Goal: Task Accomplishment & Management: Manage account settings

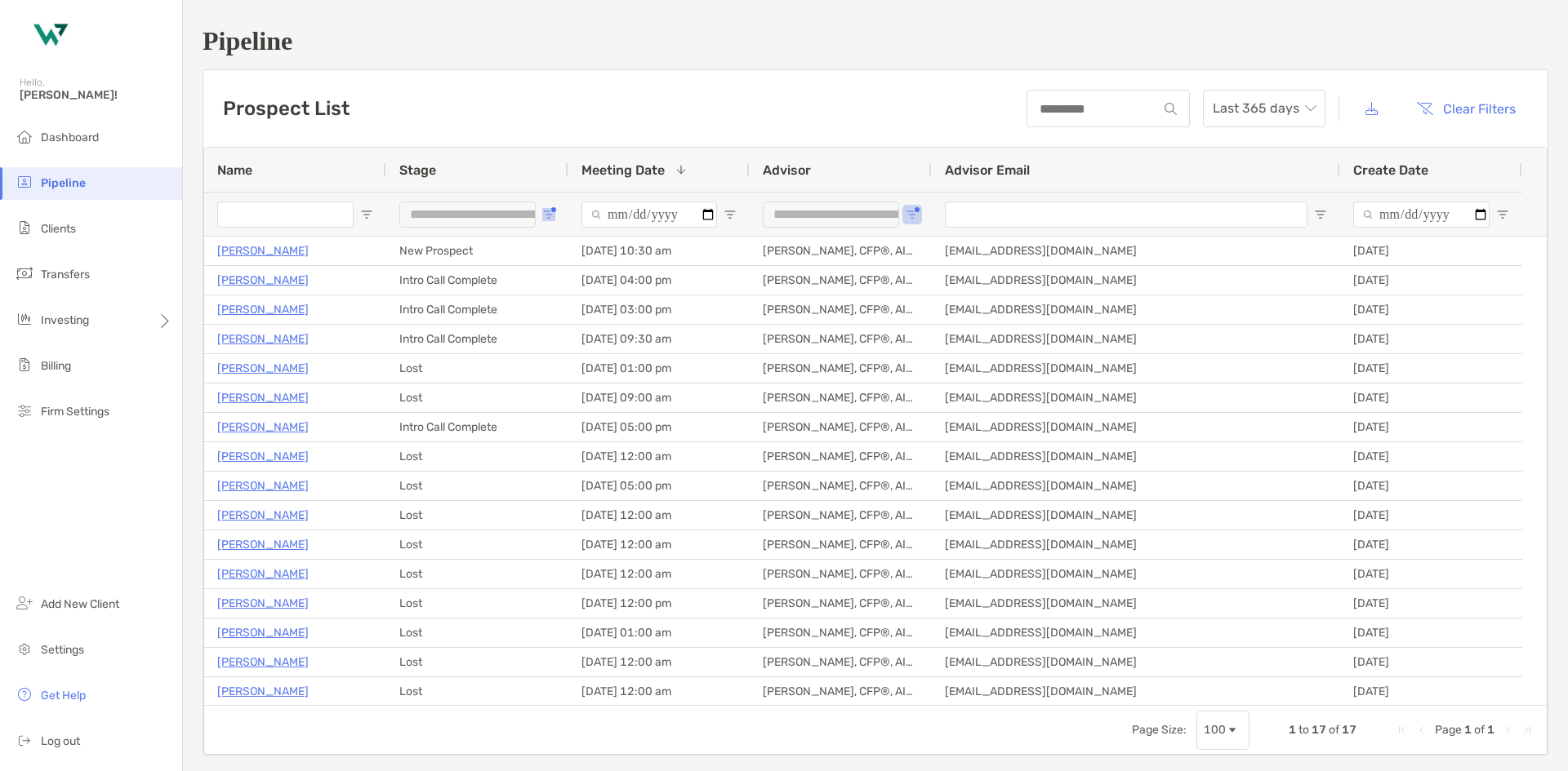
click at [554, 217] on span "Open Filter Menu" at bounding box center [548, 214] width 13 height 13
click at [561, 362] on div "Lost" at bounding box center [632, 360] width 155 height 22
type input "**********"
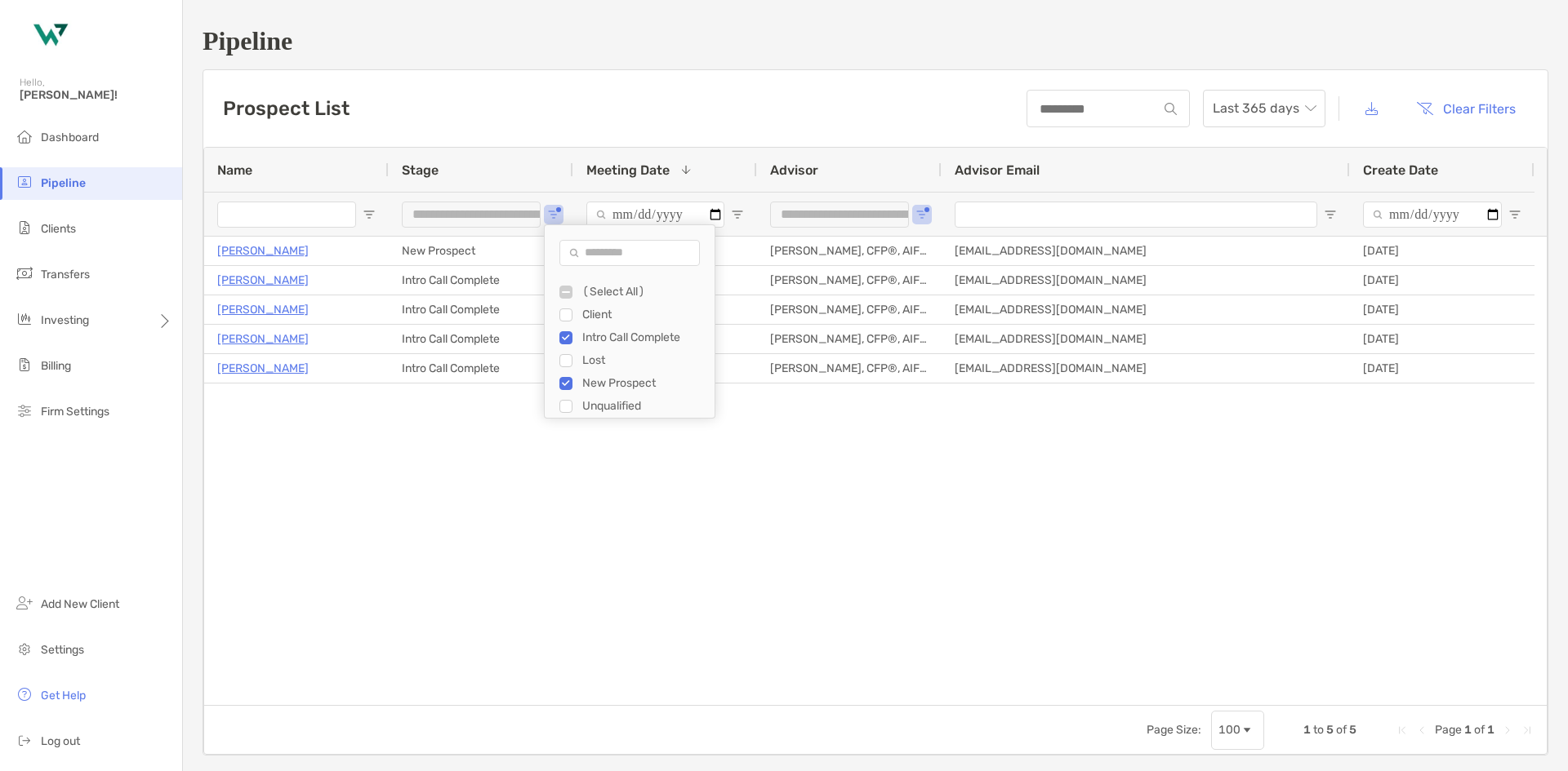
click at [546, 489] on div "[PERSON_NAME] New Prospect [DATE] 10:30 am [PERSON_NAME], CFP®, AIF®, CRPC [EMA…" at bounding box center [875, 471] width 1342 height 468
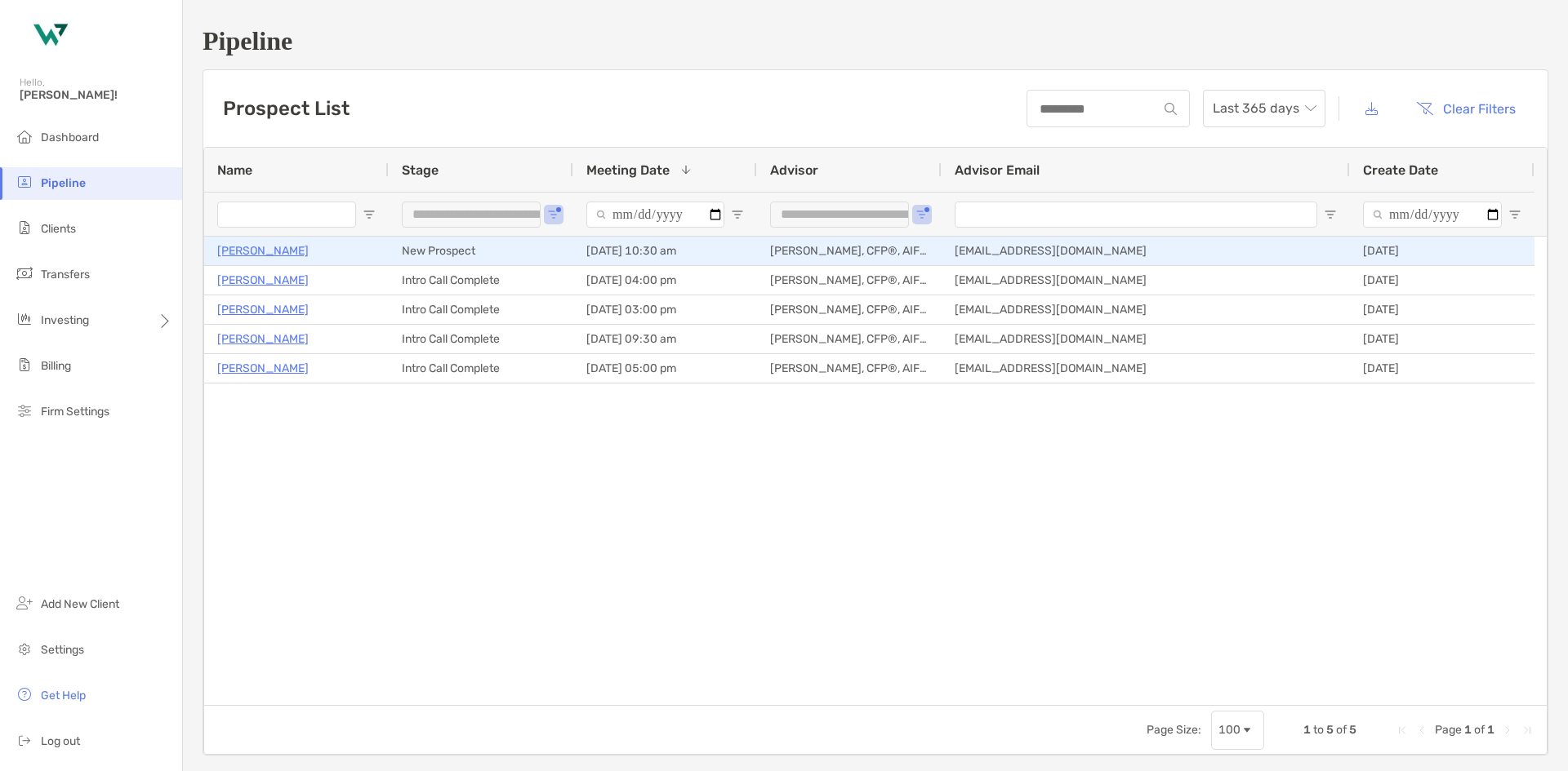
click at [253, 248] on p "[PERSON_NAME]" at bounding box center [263, 251] width 92 height 20
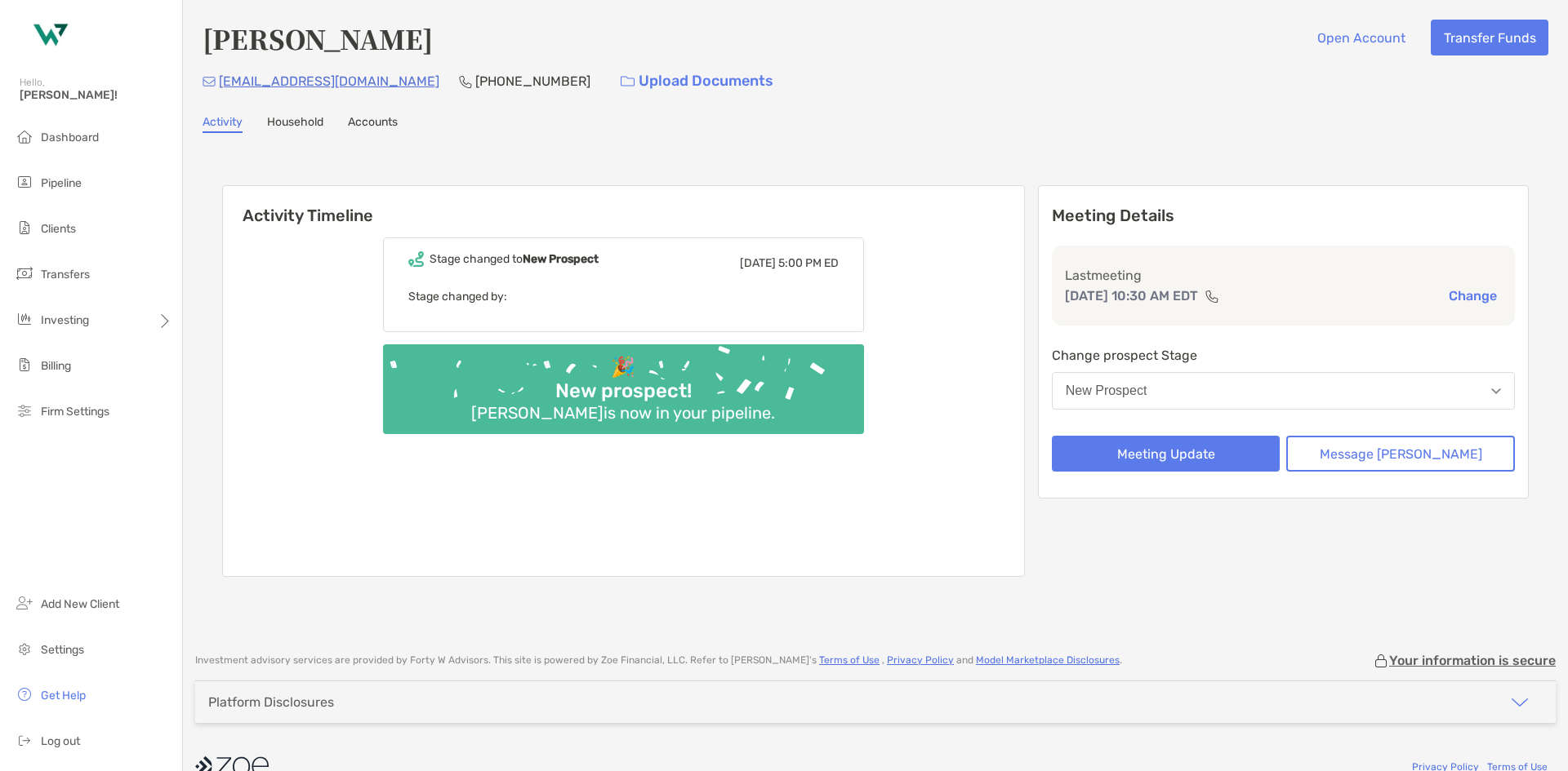
click at [1269, 389] on button "New Prospect" at bounding box center [1283, 390] width 463 height 37
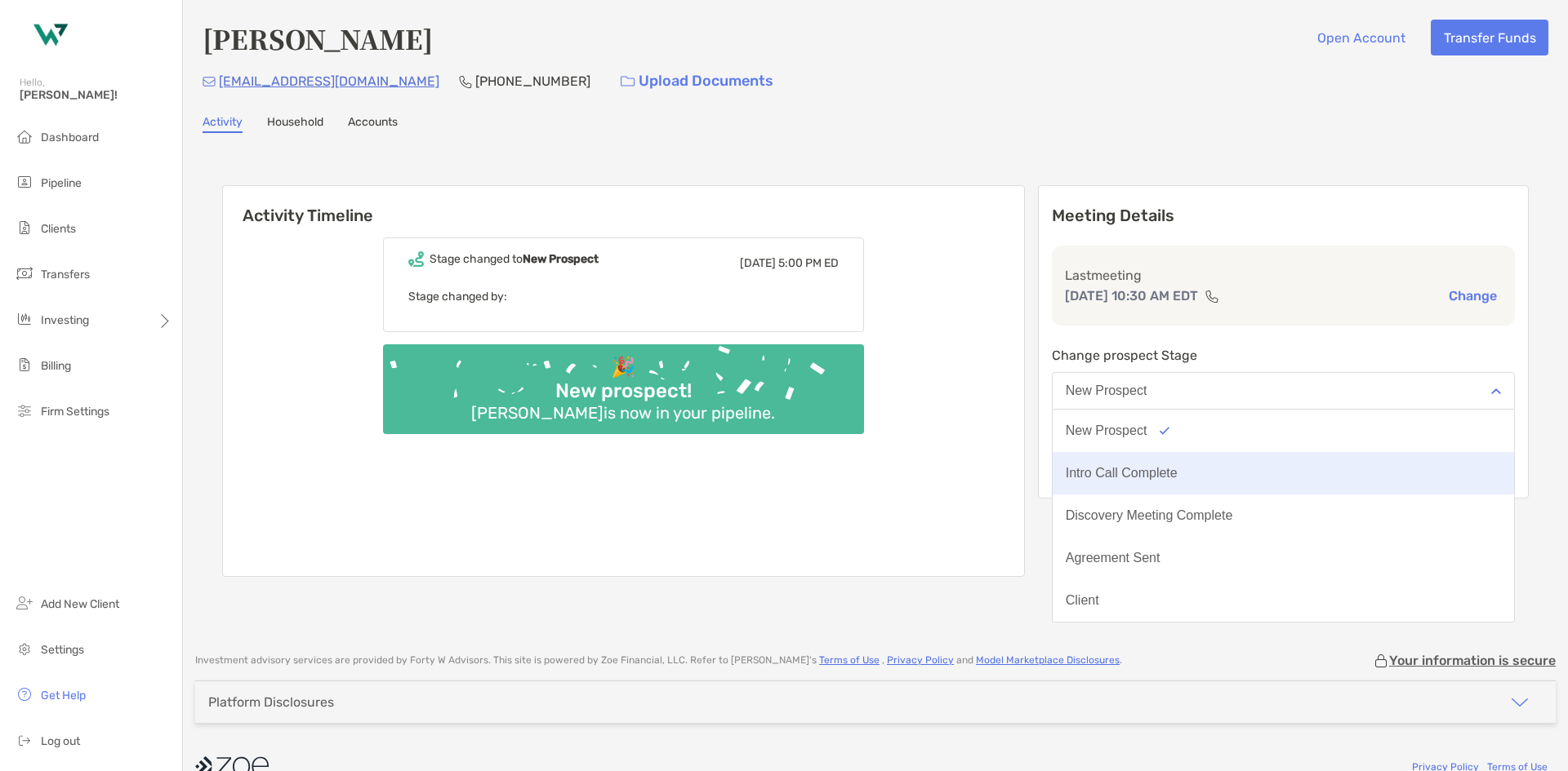
click at [1239, 472] on button "Intro Call Complete" at bounding box center [1283, 472] width 462 height 42
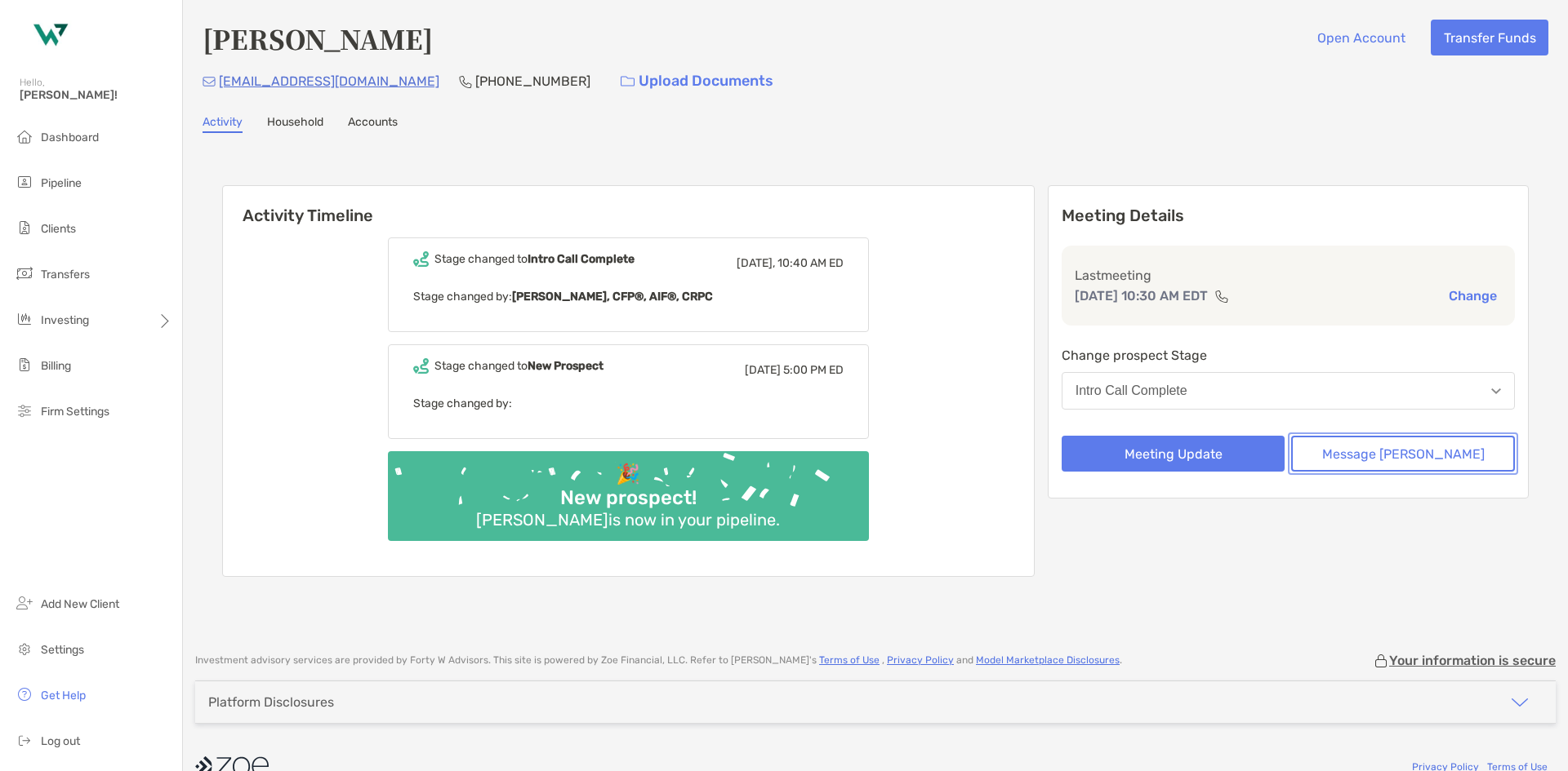
click at [1396, 454] on button "Message Zoe" at bounding box center [1402, 454] width 224 height 36
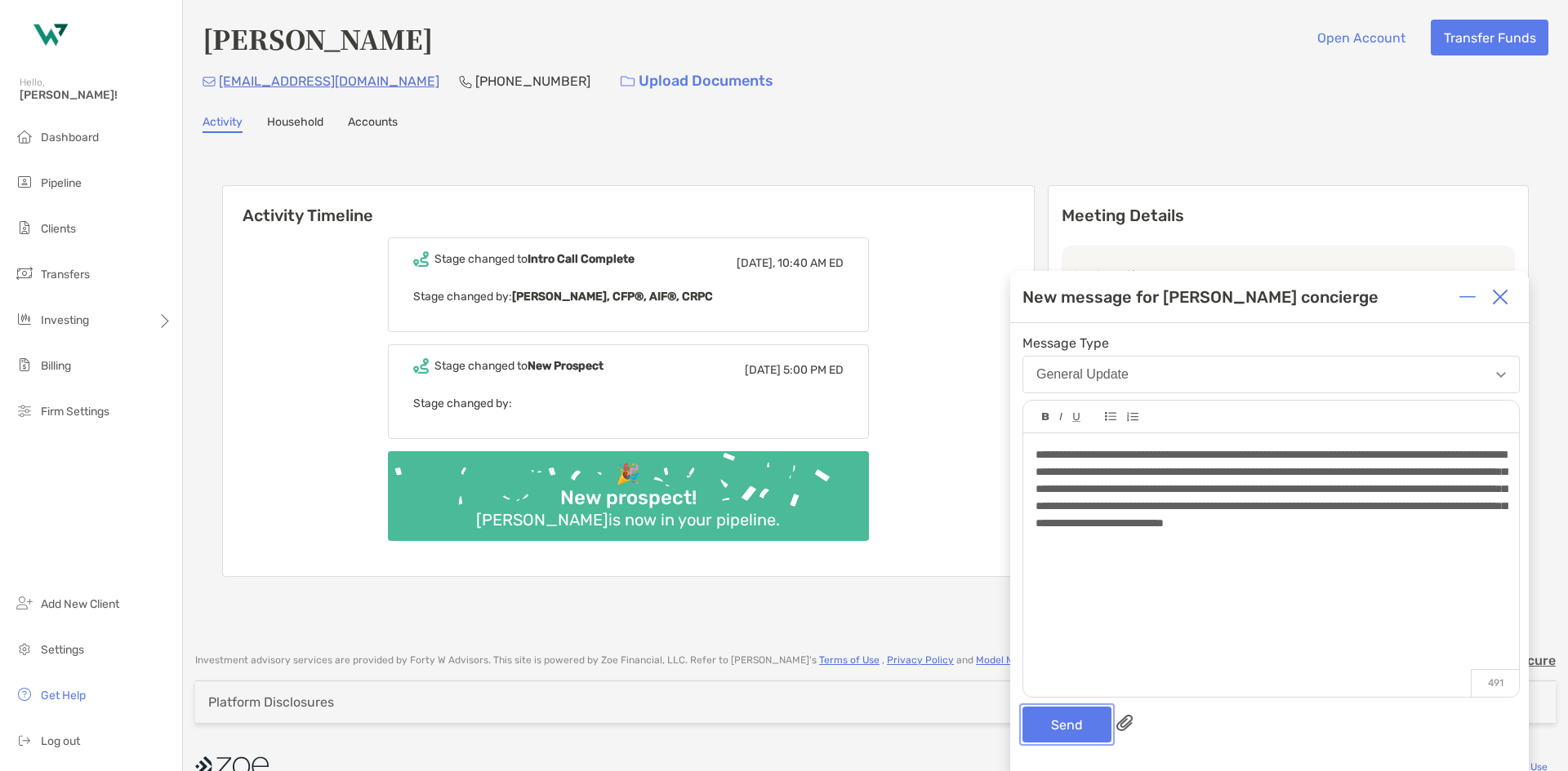
click at [1053, 724] on button "Send" at bounding box center [1066, 724] width 89 height 36
